Goal: Transaction & Acquisition: Obtain resource

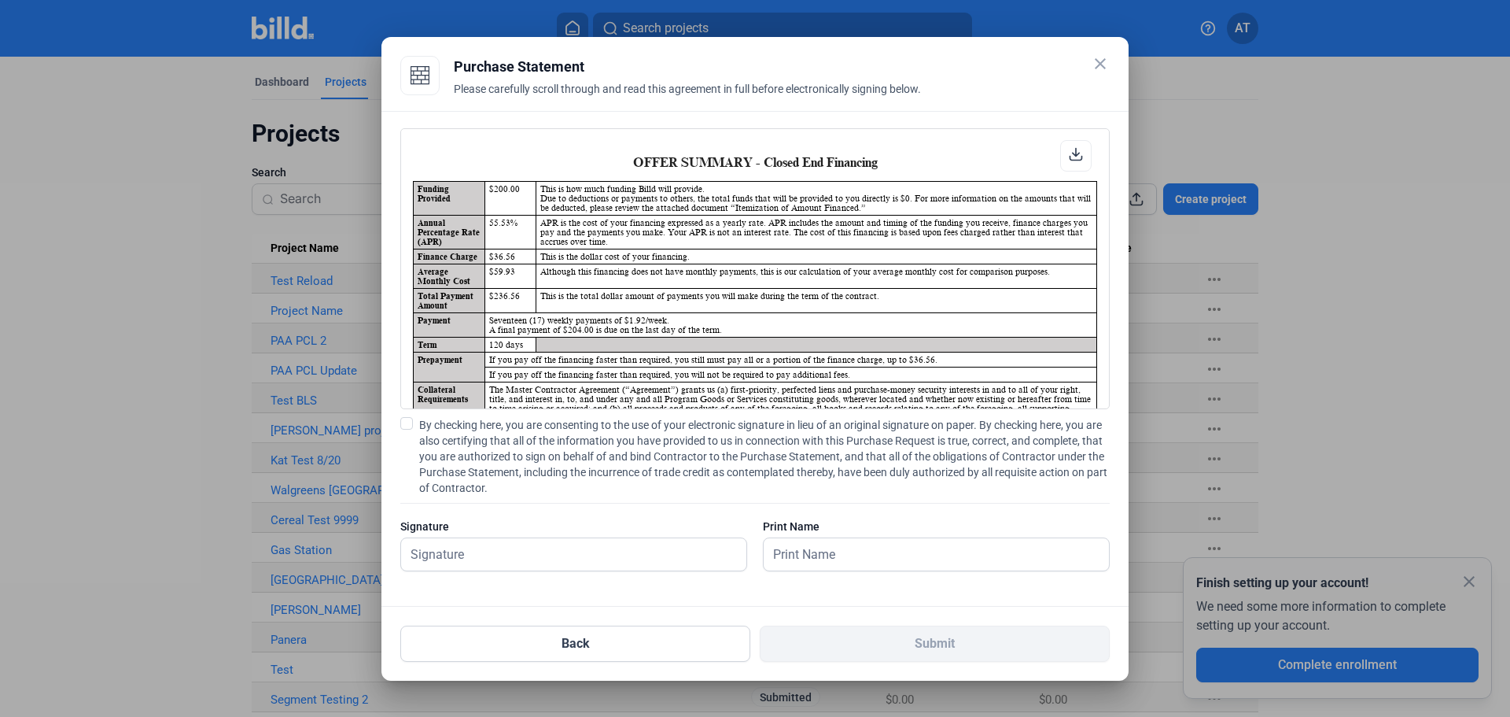
scroll to position [1, 0]
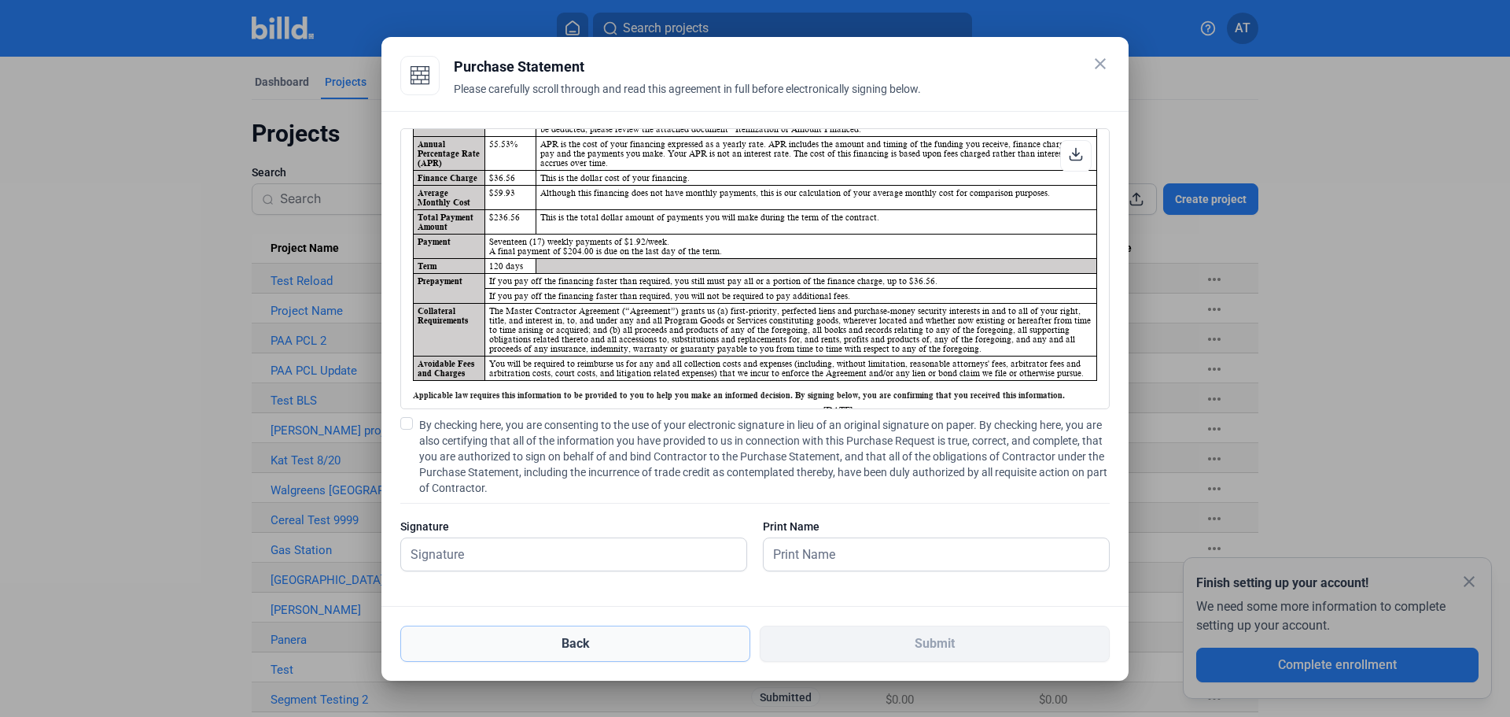
click at [593, 652] on button "Back" at bounding box center [575, 643] width 350 height 36
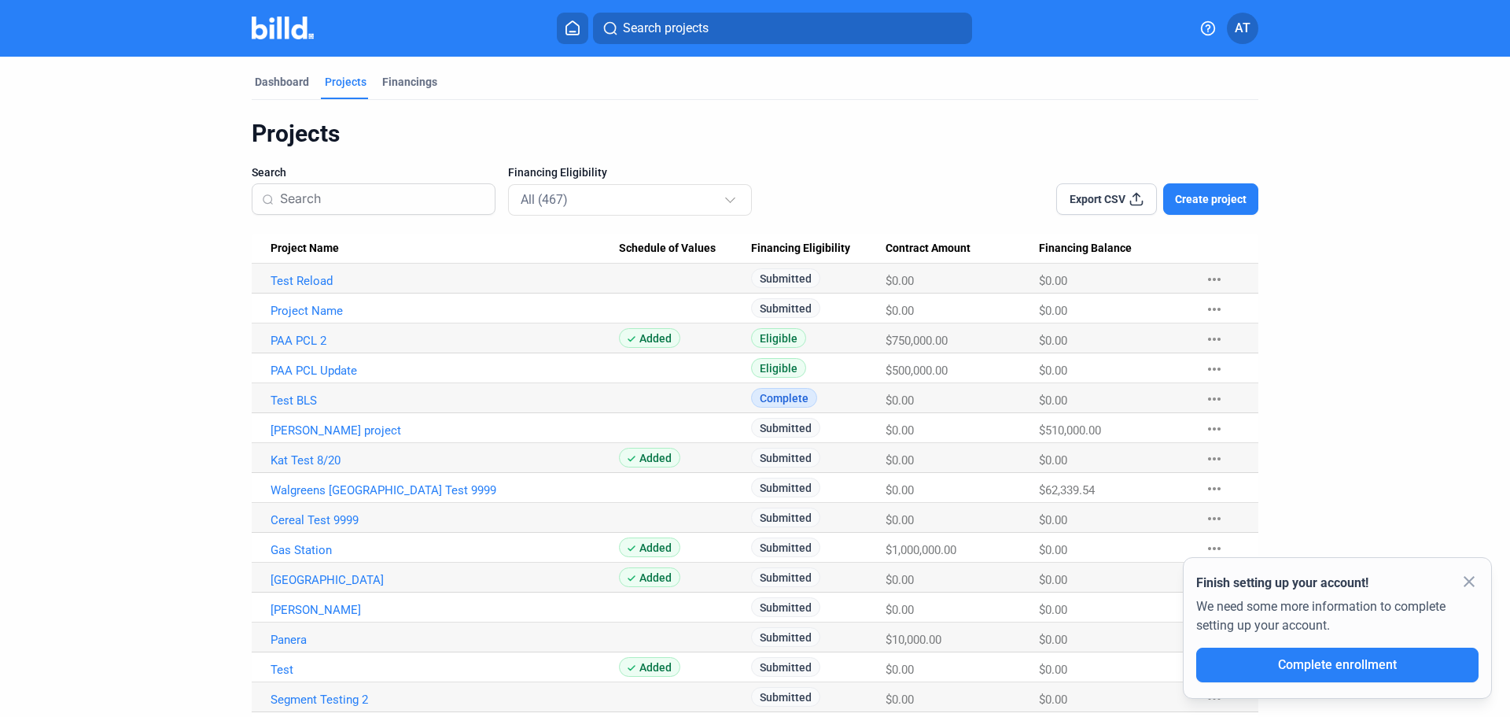
click at [1217, 277] on mat-icon "more_horiz" at bounding box center [1214, 279] width 19 height 19
click at [1246, 307] on button "+ Material Financing" at bounding box center [1296, 312] width 220 height 38
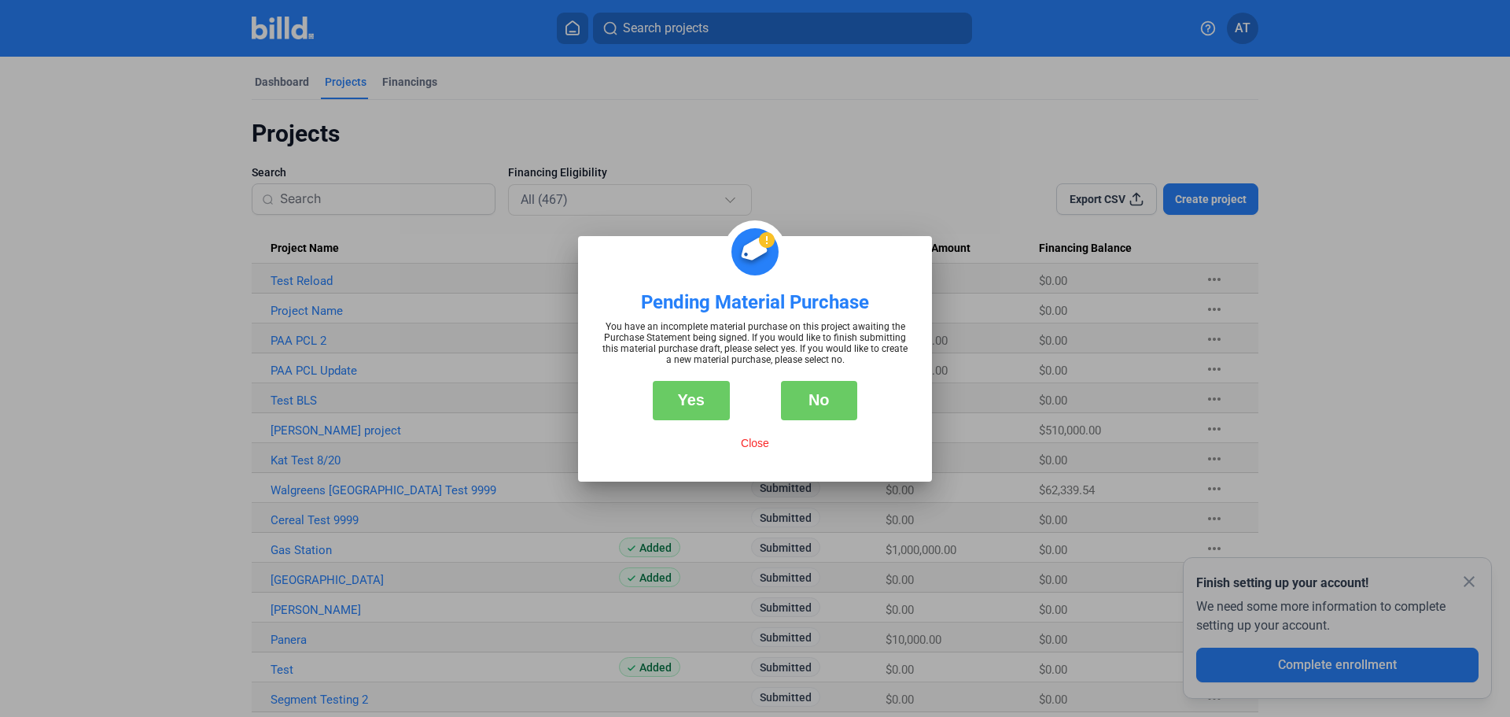
click at [823, 397] on button "No" at bounding box center [819, 400] width 77 height 39
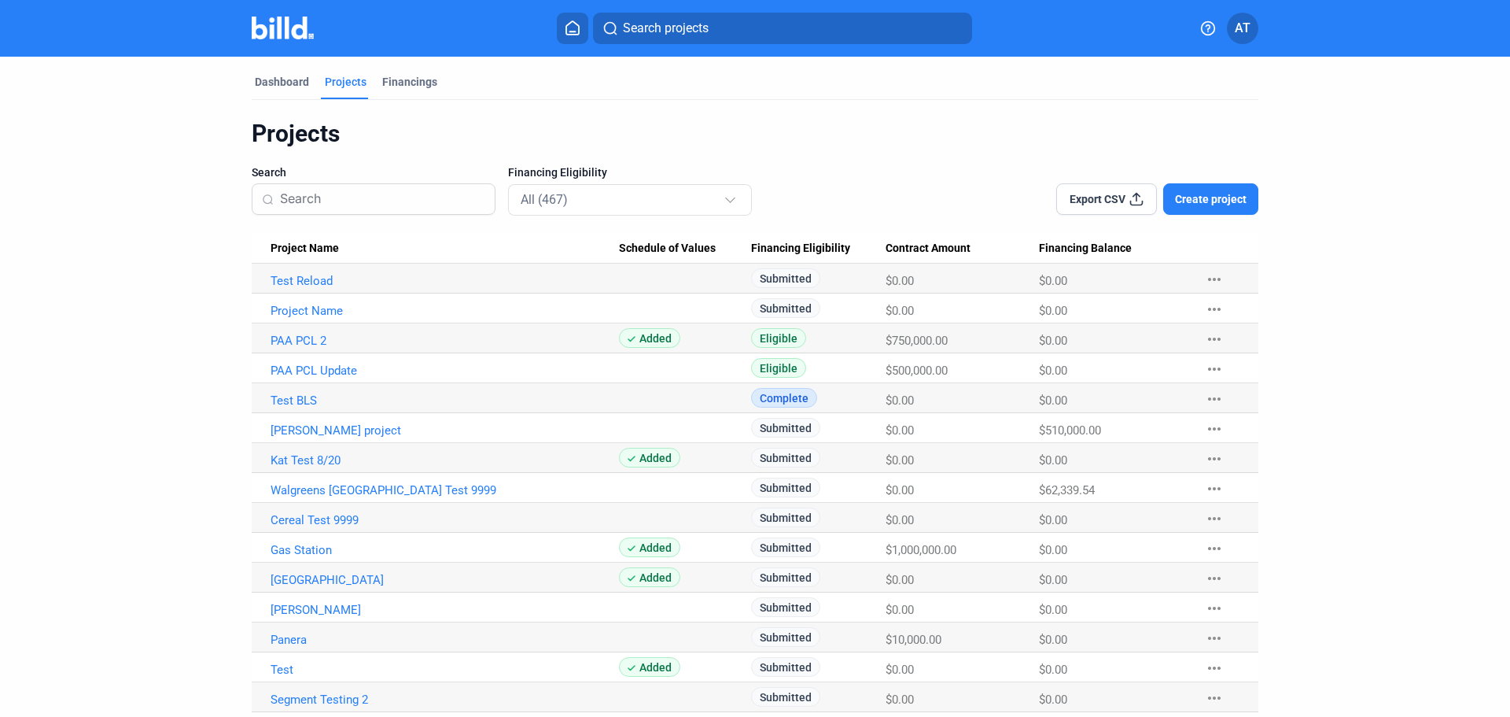
click at [1214, 276] on mat-icon "more_horiz" at bounding box center [1214, 279] width 19 height 19
click at [1240, 315] on button "+ Material Financing" at bounding box center [1296, 312] width 220 height 38
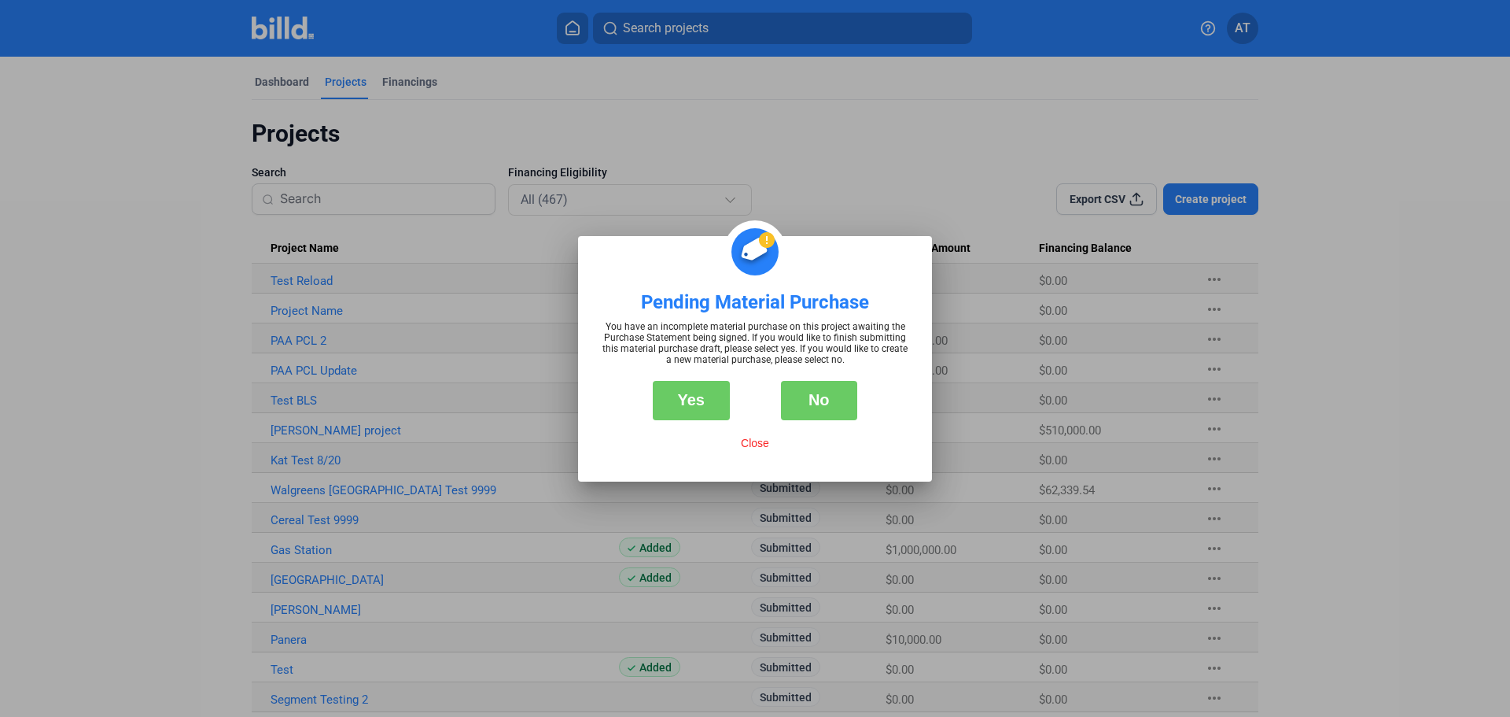
click at [812, 403] on button "No" at bounding box center [819, 400] width 77 height 39
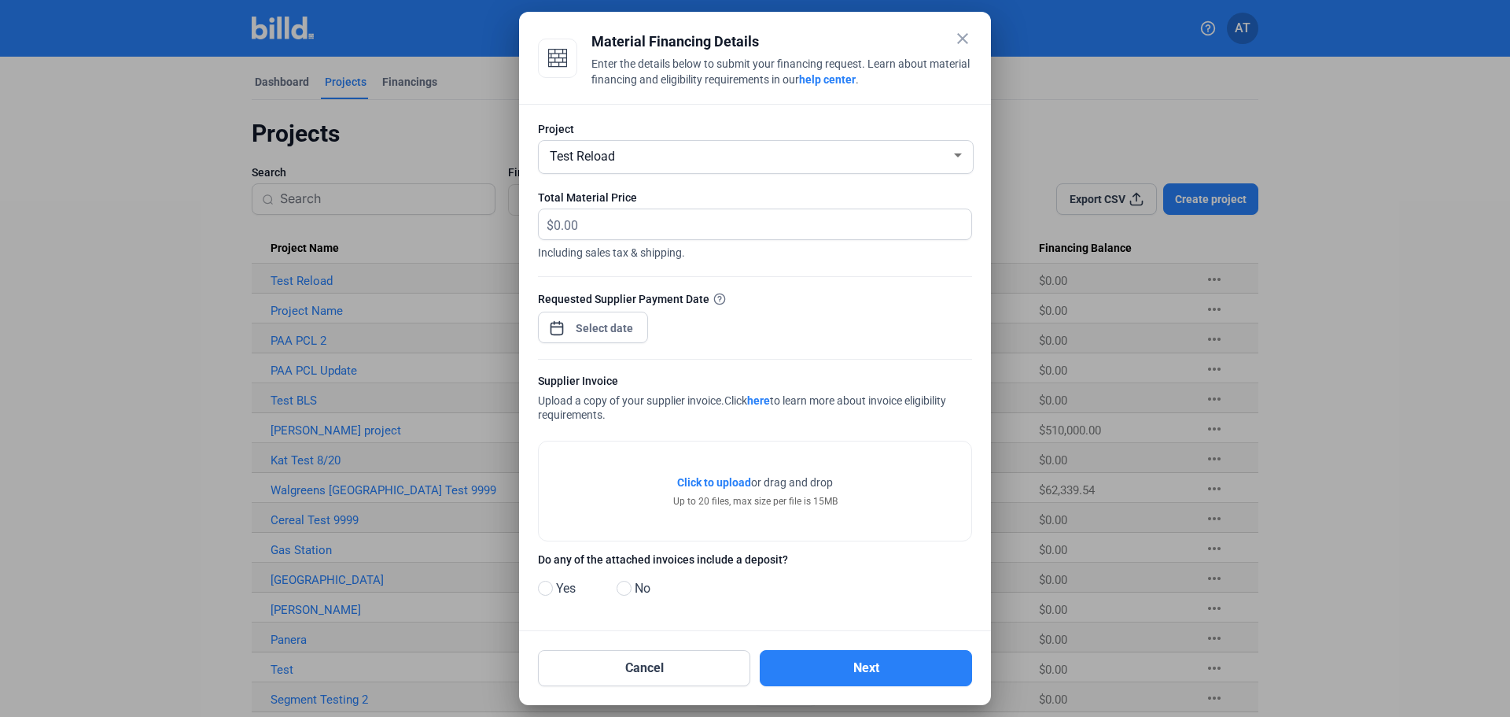
click at [963, 35] on mat-icon "close" at bounding box center [962, 38] width 19 height 19
